Goal: Check status: Check status

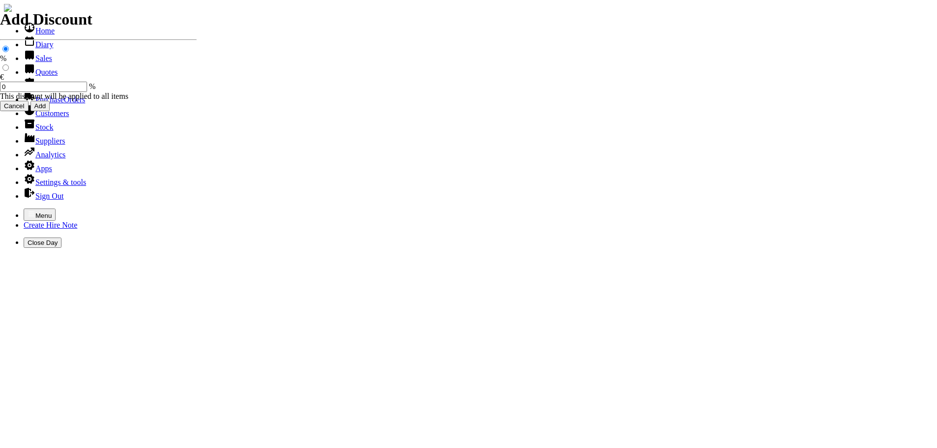
select select "HO"
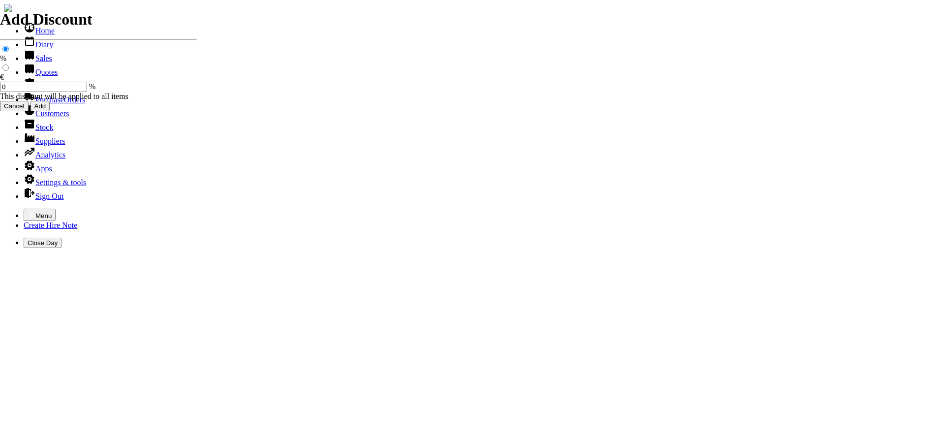
click at [33, 118] on link "Customers" at bounding box center [46, 113] width 45 height 8
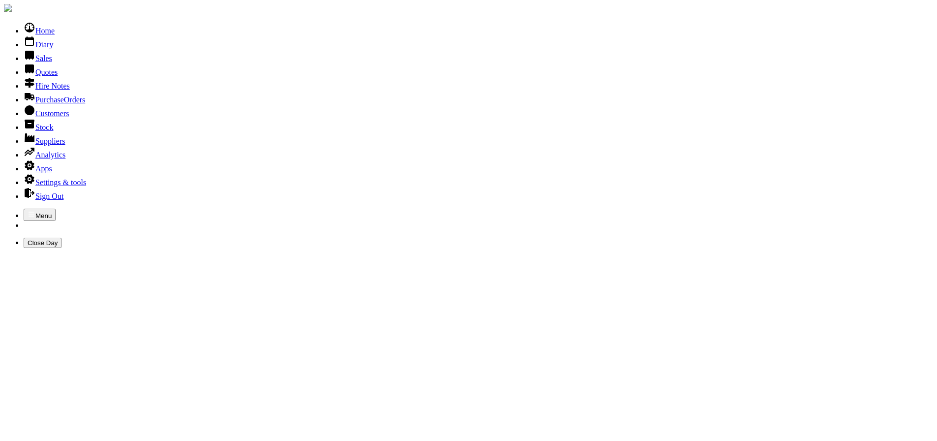
type input "ELITE"
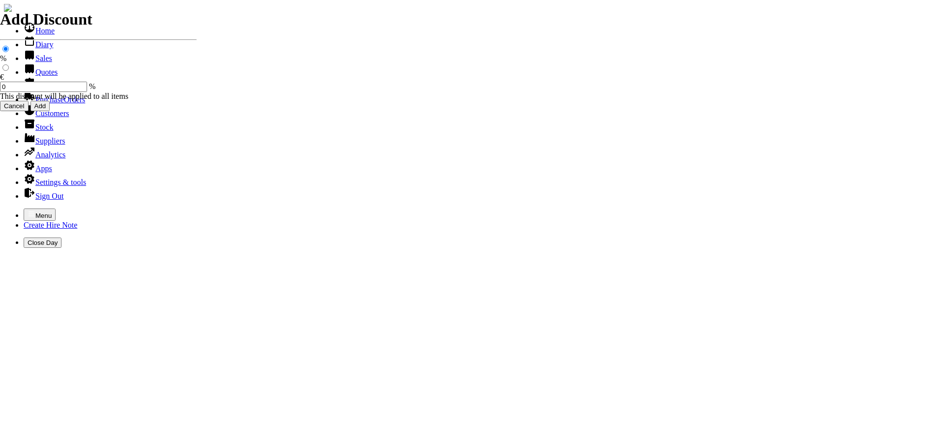
select select "HO"
select select "2"
select select "3"
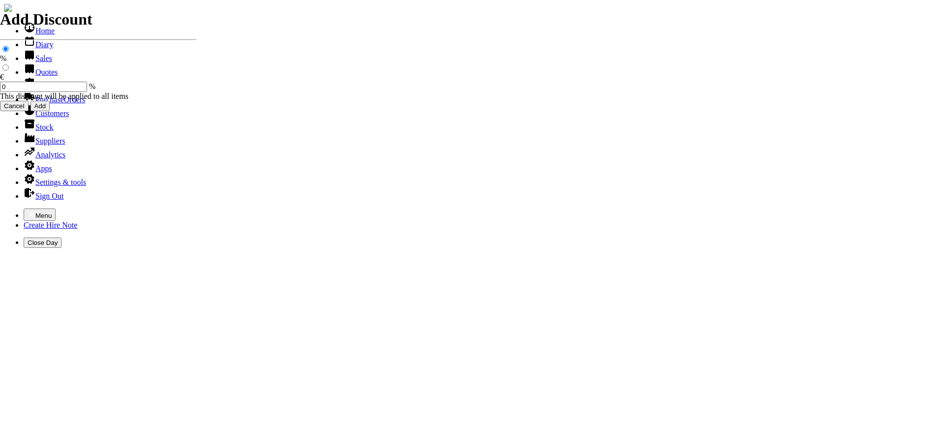
scroll to position [17, 0]
select select "HO"
select select "2"
select select "3"
select select "HO"
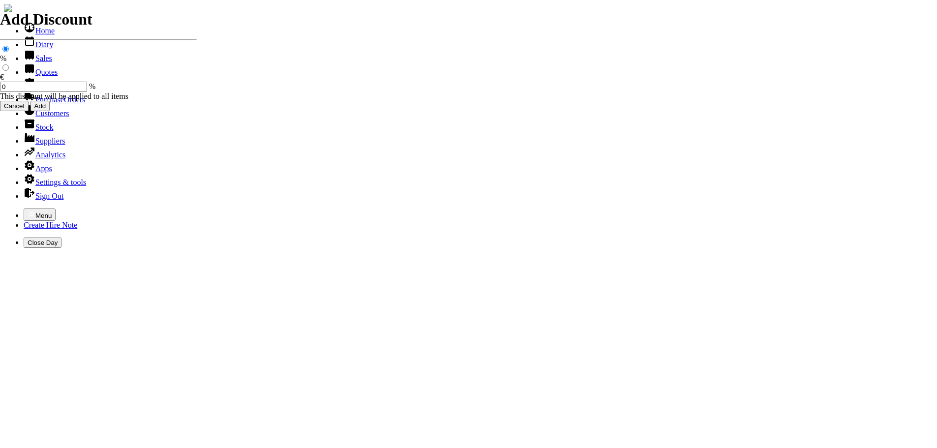
select select "2"
select select "3"
select select "HO"
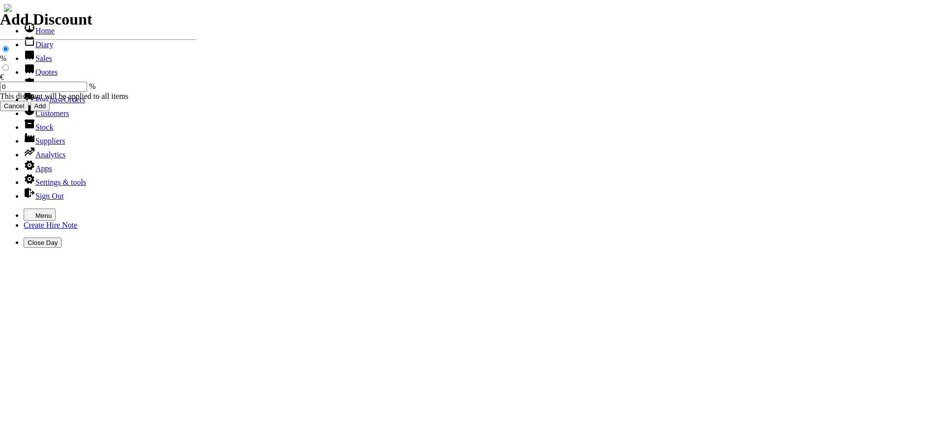
select select "2"
select select "3"
select select "HO"
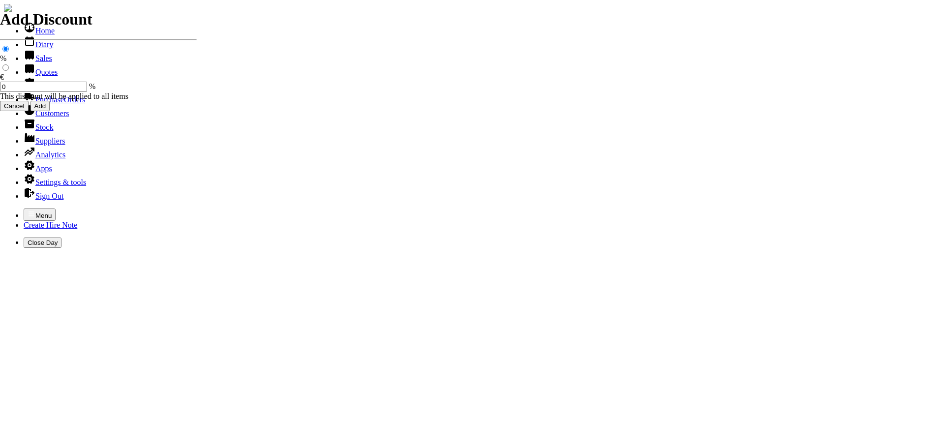
select select "2"
select select "3"
